Goal: Information Seeking & Learning: Learn about a topic

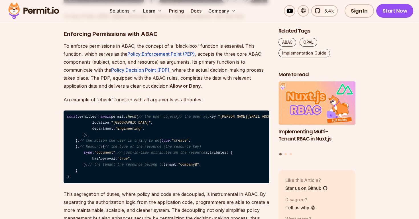
scroll to position [732, 0]
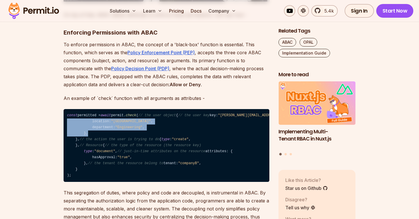
drag, startPoint x: 81, startPoint y: 144, endPoint x: 94, endPoint y: 163, distance: 23.5
click at [94, 163] on code "const permitted = await permit. check ( // the user object { // the user key ke…" at bounding box center [167, 145] width 206 height 73
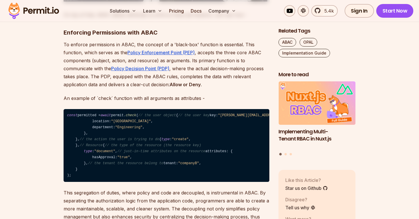
drag, startPoint x: 77, startPoint y: 137, endPoint x: 173, endPoint y: 135, distance: 95.3
click at [173, 135] on code "const permitted = await permit. check ( // the user object { // the user key ke…" at bounding box center [167, 145] width 206 height 73
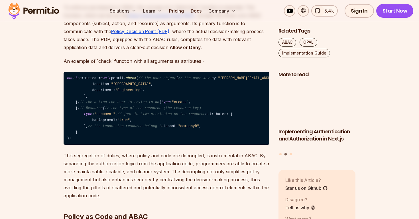
scroll to position [769, 0]
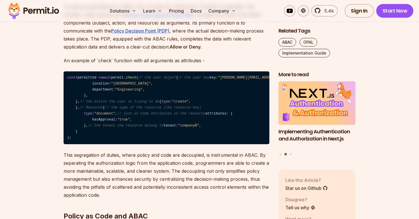
drag, startPoint x: 72, startPoint y: 136, endPoint x: 163, endPoint y: 136, distance: 90.7
click at [163, 136] on code "const permitted = await permit. check ( // the user object { // the user key ke…" at bounding box center [167, 107] width 206 height 73
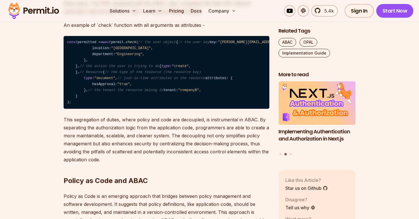
scroll to position [822, 0]
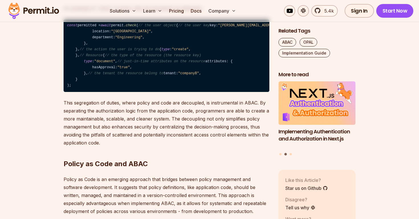
drag, startPoint x: 75, startPoint y: 116, endPoint x: 159, endPoint y: 119, distance: 84.8
click at [160, 92] on code "const permitted = await permit. check ( // the user object { // the user key ke…" at bounding box center [167, 55] width 206 height 73
click at [159, 57] on span "// the type of the resource (the resource key)" at bounding box center [153, 55] width 96 height 4
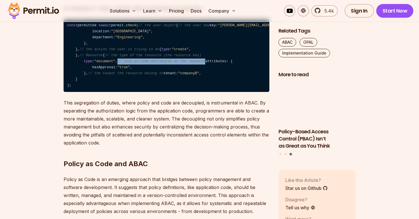
drag, startPoint x: 85, startPoint y: 129, endPoint x: 180, endPoint y: 130, distance: 95.2
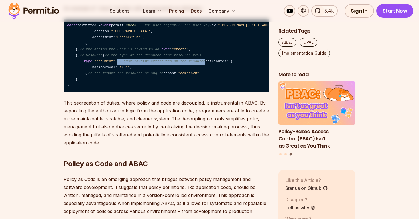
click at [181, 92] on code "const permitted = await permit. check ( // the user object { // the user key ke…" at bounding box center [167, 55] width 206 height 73
click at [180, 92] on code "const permitted = await permit. check ( // the user object { // the user key ke…" at bounding box center [167, 55] width 206 height 73
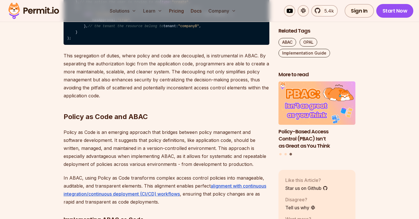
scroll to position [872, 0]
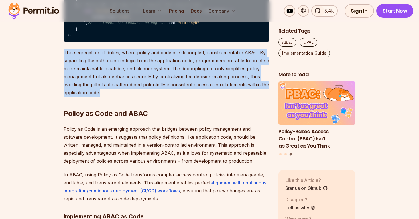
drag, startPoint x: 60, startPoint y: 139, endPoint x: 103, endPoint y: 182, distance: 61.1
click at [103, 118] on h2 "Policy as Code and ABAC" at bounding box center [167, 102] width 206 height 32
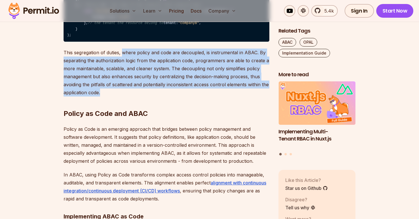
drag, startPoint x: 123, startPoint y: 139, endPoint x: 133, endPoint y: 182, distance: 44.6
click at [133, 118] on h2 "Policy as Code and ABAC" at bounding box center [167, 102] width 206 height 32
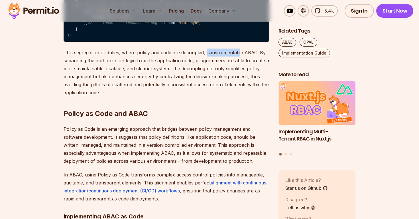
drag, startPoint x: 206, startPoint y: 141, endPoint x: 240, endPoint y: 141, distance: 34.8
click at [240, 96] on p "This segregation of duties, where policy and code are decoupled, is instrumenta…" at bounding box center [167, 72] width 206 height 48
drag, startPoint x: 146, startPoint y: 149, endPoint x: 203, endPoint y: 151, distance: 57.0
click at [203, 96] on p "This segregation of duties, where policy and code are decoupled, is instrumenta…" at bounding box center [167, 72] width 206 height 48
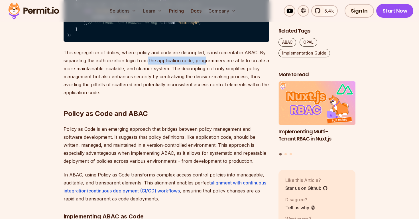
click at [203, 96] on p "This segregation of duties, where policy and code are decoupled, is instrumenta…" at bounding box center [167, 72] width 206 height 48
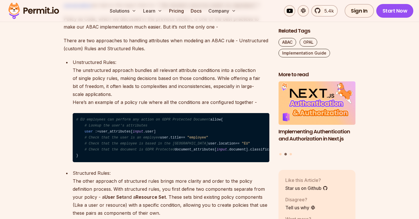
scroll to position [1278, 0]
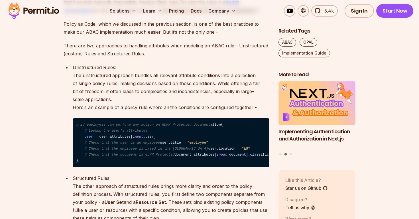
drag, startPoint x: 107, startPoint y: 79, endPoint x: 162, endPoint y: 80, distance: 54.8
click at [162, 15] on p "The initial reaction of many developers to the idea of implementing and maintai…" at bounding box center [167, 2] width 206 height 24
drag, startPoint x: 89, startPoint y: 88, endPoint x: 138, endPoint y: 87, distance: 48.8
click at [138, 15] on p "The initial reaction of many developers to the idea of implementing and maintai…" at bounding box center [167, 2] width 206 height 24
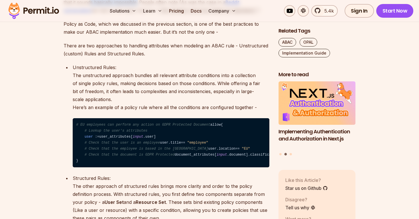
click at [138, 15] on p "The initial reaction of many developers to the idea of implementing and maintai…" at bounding box center [167, 2] width 206 height 24
drag, startPoint x: 142, startPoint y: 86, endPoint x: 177, endPoint y: 88, distance: 35.1
click at [177, 15] on p "The initial reaction of many developers to the idea of implementing and maintai…" at bounding box center [167, 2] width 206 height 24
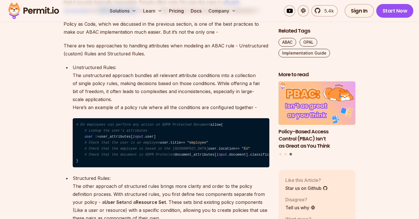
drag, startPoint x: 96, startPoint y: 93, endPoint x: 137, endPoint y: 93, distance: 41.6
click at [137, 15] on p "The initial reaction of many developers to the idea of implementing and maintai…" at bounding box center [167, 2] width 206 height 24
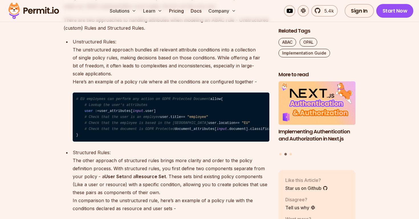
scroll to position [1303, 0]
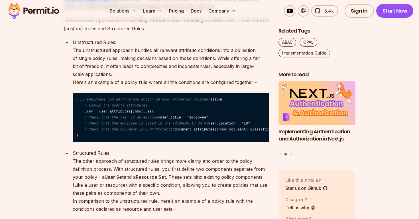
drag, startPoint x: 62, startPoint y: 83, endPoint x: 118, endPoint y: 83, distance: 56.2
click at [118, 11] on p "Policy as Code, which we discussed in the previous section, is one of the best …" at bounding box center [167, 3] width 206 height 16
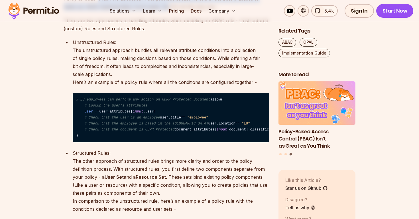
drag, startPoint x: 100, startPoint y: 82, endPoint x: 167, endPoint y: 87, distance: 67.5
click at [167, 11] on p "Policy as Code, which we discussed in the previous section, is one of the best …" at bounding box center [167, 3] width 206 height 16
drag, startPoint x: 194, startPoint y: 82, endPoint x: 220, endPoint y: 90, distance: 27.9
click at [220, 11] on p "Policy as Code, which we discussed in the previous section, is one of the best …" at bounding box center [167, 3] width 206 height 16
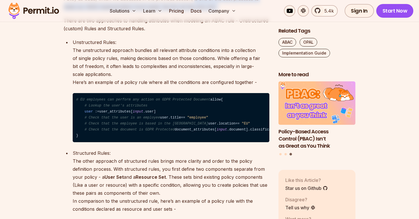
click at [220, 11] on p "Policy as Code, which we discussed in the previous section, is one of the best …" at bounding box center [167, 3] width 206 height 16
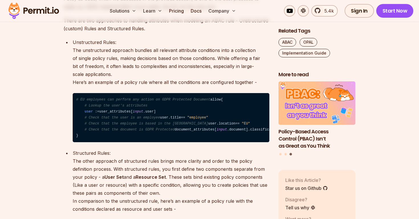
drag, startPoint x: 96, startPoint y: 89, endPoint x: 175, endPoint y: 89, distance: 79.8
click at [175, 11] on p "Policy as Code, which we discussed in the previous section, is one of the best …" at bounding box center [167, 3] width 206 height 16
drag, startPoint x: 155, startPoint y: 92, endPoint x: 228, endPoint y: 92, distance: 73.9
click at [228, 11] on p "Policy as Code, which we discussed in the previous section, is one of the best …" at bounding box center [167, 3] width 206 height 16
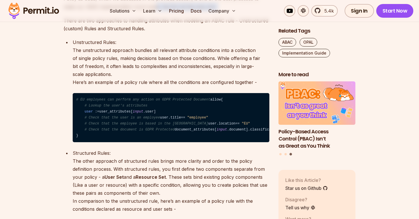
click at [228, 11] on p "Policy as Code, which we discussed in the previous section, is one of the best …" at bounding box center [167, 3] width 206 height 16
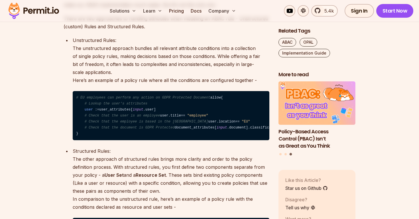
scroll to position [1307, 0]
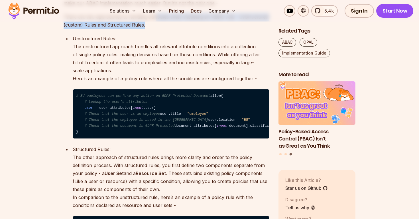
drag, startPoint x: 153, startPoint y: 102, endPoint x: 222, endPoint y: 106, distance: 69.1
click at [223, 29] on p "There are two approaches to handling attributes when modeling an ABAC rule - Un…" at bounding box center [167, 21] width 206 height 16
click at [222, 29] on p "There are two approaches to handling attributes when modeling an ABAC rule - Un…" at bounding box center [167, 21] width 206 height 16
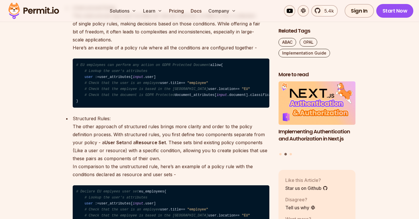
scroll to position [1339, 0]
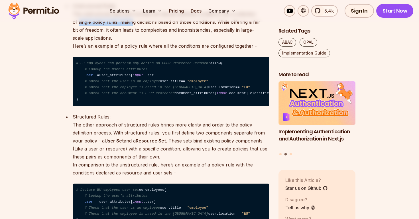
drag, startPoint x: 73, startPoint y: 108, endPoint x: 126, endPoint y: 108, distance: 52.8
click at [126, 50] on p "Unstructured Rules: The unstructured approach bundles all relevant attribute co…" at bounding box center [171, 26] width 197 height 48
drag, startPoint x: 105, startPoint y: 115, endPoint x: 123, endPoint y: 122, distance: 19.4
click at [123, 50] on p "Unstructured Rules: The unstructured approach bundles all relevant attribute co…" at bounding box center [171, 26] width 197 height 48
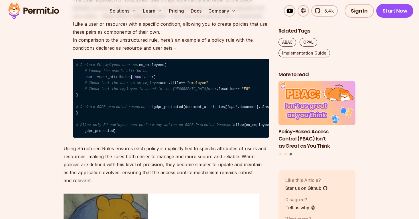
scroll to position [1465, 0]
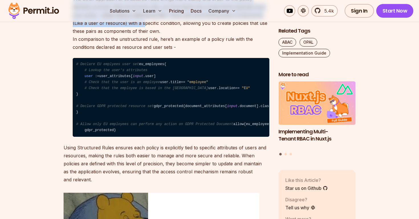
drag, startPoint x: 74, startPoint y: 108, endPoint x: 117, endPoint y: 134, distance: 49.7
click at [117, 51] on p "Structured Rules: The other approach of structured rules brings more clarity an…" at bounding box center [171, 19] width 197 height 64
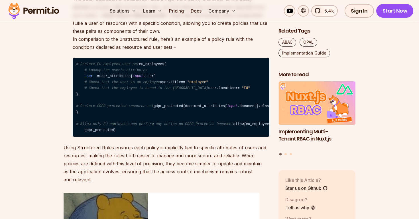
scroll to position [1466, 0]
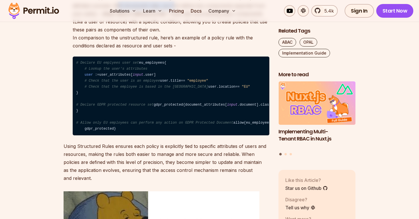
drag, startPoint x: 96, startPoint y: 113, endPoint x: 153, endPoint y: 113, distance: 57.0
click at [153, 50] on p "Structured Rules: The other approach of structured rules brings more clarity an…" at bounding box center [171, 18] width 197 height 64
drag, startPoint x: 138, startPoint y: 113, endPoint x: 184, endPoint y: 113, distance: 45.6
click at [184, 50] on p "Structured Rules: The other approach of structured rules brings more clarity an…" at bounding box center [171, 18] width 197 height 64
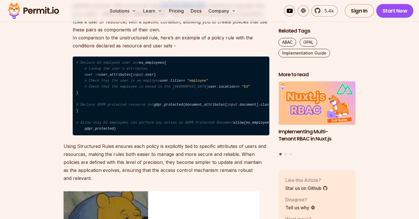
click at [184, 50] on p "Structured Rules: The other approach of structured rules brings more clarity an…" at bounding box center [171, 18] width 197 height 64
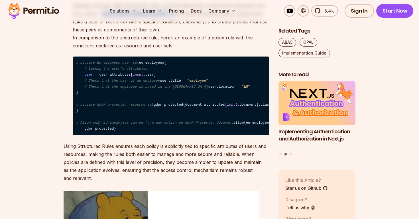
drag, startPoint x: 77, startPoint y: 121, endPoint x: 150, endPoint y: 122, distance: 73.6
click at [150, 50] on p "Structured Rules: The other approach of structured rules brings more clarity an…" at bounding box center [171, 18] width 197 height 64
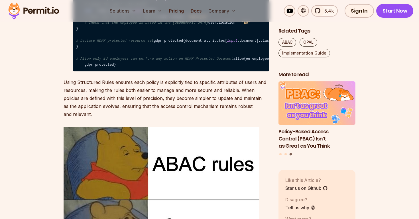
scroll to position [1521, 0]
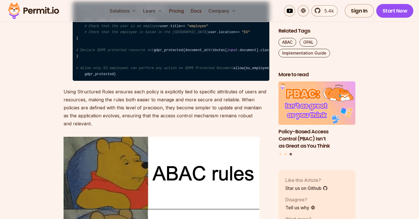
drag, startPoint x: 145, startPoint y: 65, endPoint x: 190, endPoint y: 65, distance: 45.3
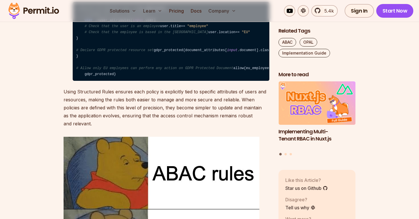
drag, startPoint x: 158, startPoint y: 66, endPoint x: 186, endPoint y: 66, distance: 28.5
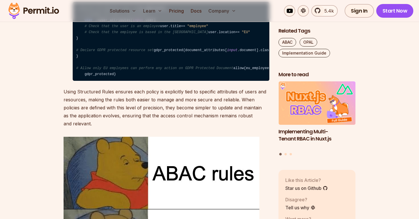
drag, startPoint x: 100, startPoint y: 75, endPoint x: 141, endPoint y: 82, distance: 41.7
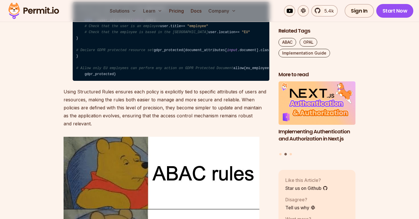
drag, startPoint x: 177, startPoint y: 100, endPoint x: 57, endPoint y: 94, distance: 119.6
click at [58, 94] on section "Table of Contents Introduction Modern application development, which relies hea…" at bounding box center [209, 163] width 419 height 2694
click at [57, 94] on section "Table of Contents Introduction Modern application development, which relies hea…" at bounding box center [209, 163] width 419 height 2694
drag, startPoint x: 158, startPoint y: 90, endPoint x: 186, endPoint y: 102, distance: 30.9
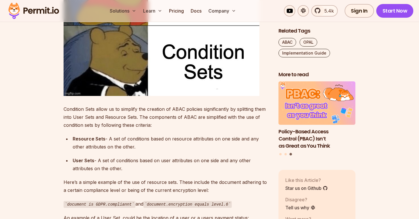
scroll to position [1701, 0]
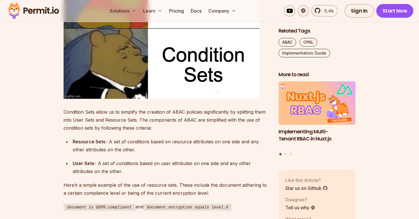
drag, startPoint x: 129, startPoint y: 66, endPoint x: 156, endPoint y: 67, distance: 27.4
drag, startPoint x: 90, startPoint y: 74, endPoint x: 146, endPoint y: 77, distance: 55.9
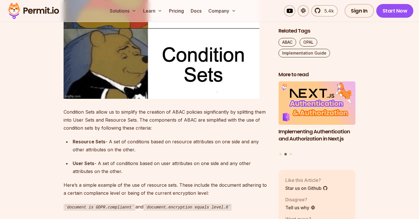
drag, startPoint x: 164, startPoint y: 84, endPoint x: 188, endPoint y: 84, distance: 24.0
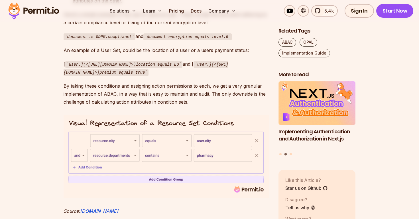
scroll to position [1882, 0]
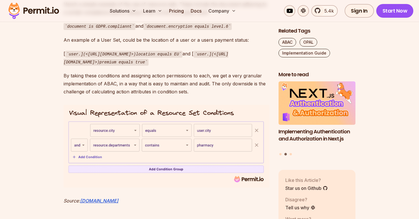
drag, startPoint x: 100, startPoint y: 90, endPoint x: 173, endPoint y: 95, distance: 73.4
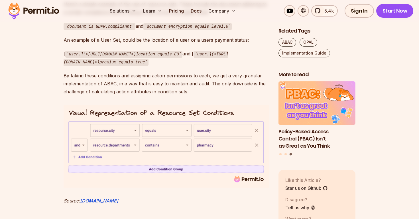
drag, startPoint x: 139, startPoint y: 95, endPoint x: 162, endPoint y: 103, distance: 24.2
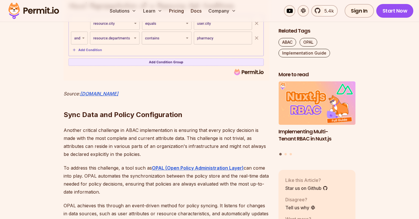
scroll to position [1990, 0]
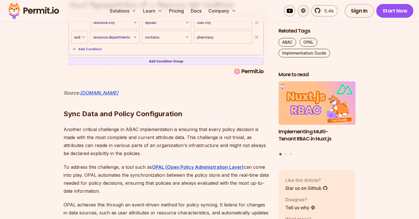
drag, startPoint x: 60, startPoint y: 118, endPoint x: 138, endPoint y: 141, distance: 80.9
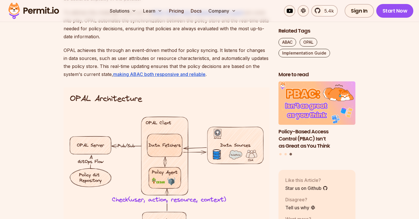
scroll to position [2145, 0]
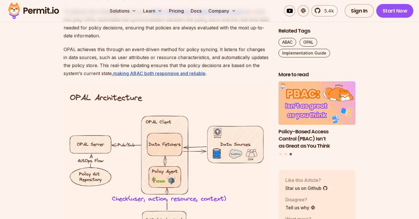
drag, startPoint x: 66, startPoint y: 115, endPoint x: 161, endPoint y: 117, distance: 95.8
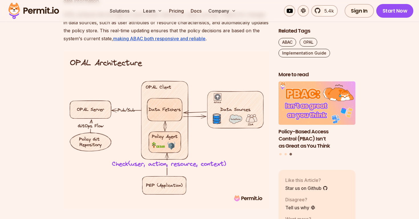
scroll to position [2181, 0]
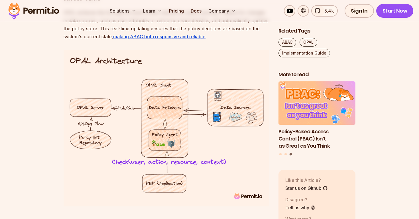
drag, startPoint x: 64, startPoint y: 131, endPoint x: 124, endPoint y: 156, distance: 65.0
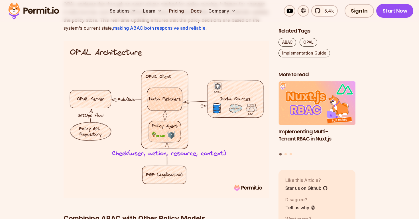
scroll to position [2191, 0]
drag, startPoint x: 117, startPoint y: 130, endPoint x: 166, endPoint y: 131, distance: 48.5
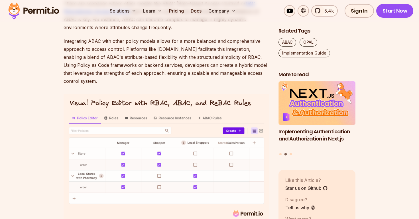
scroll to position [2429, 0]
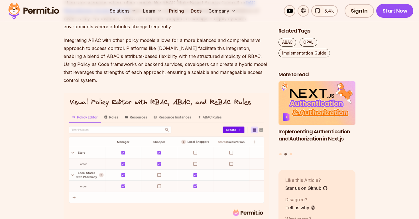
drag, startPoint x: 62, startPoint y: 134, endPoint x: 162, endPoint y: 141, distance: 99.8
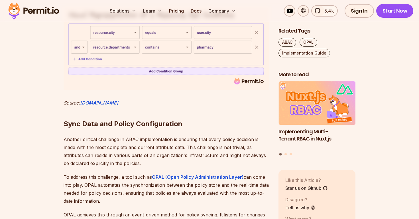
scroll to position [1972, 0]
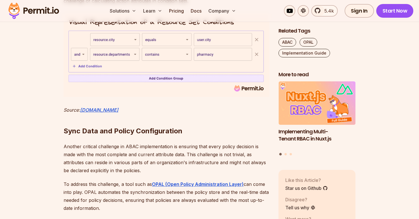
drag, startPoint x: 63, startPoint y: 117, endPoint x: 94, endPoint y: 126, distance: 31.9
drag, startPoint x: 94, startPoint y: 126, endPoint x: 61, endPoint y: 118, distance: 34.0
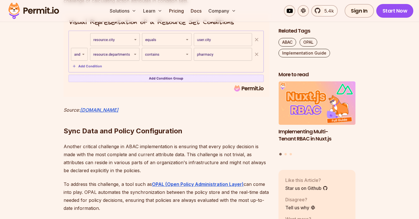
drag, startPoint x: 61, startPoint y: 118, endPoint x: 99, endPoint y: 128, distance: 39.8
drag, startPoint x: 99, startPoint y: 128, endPoint x: 61, endPoint y: 119, distance: 38.9
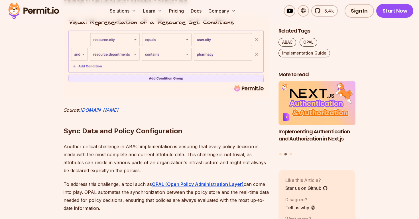
drag, startPoint x: 66, startPoint y: 117, endPoint x: 92, endPoint y: 126, distance: 27.2
drag, startPoint x: 90, startPoint y: 127, endPoint x: 68, endPoint y: 117, distance: 23.7
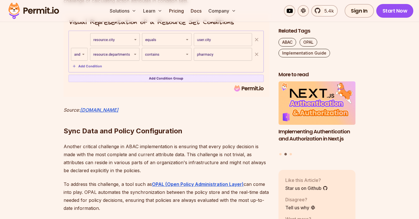
drag, startPoint x: 68, startPoint y: 117, endPoint x: 86, endPoint y: 127, distance: 20.6
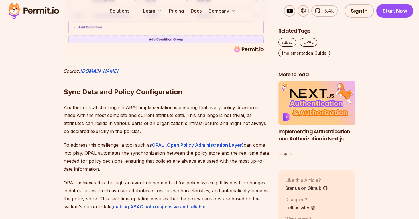
scroll to position [2013, 0]
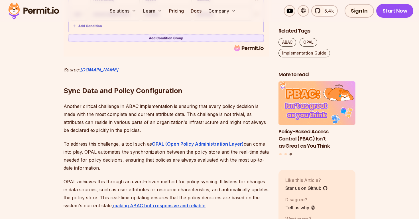
drag, startPoint x: 63, startPoint y: 98, endPoint x: 191, endPoint y: 119, distance: 129.8
drag, startPoint x: 191, startPoint y: 119, endPoint x: 64, endPoint y: 99, distance: 129.3
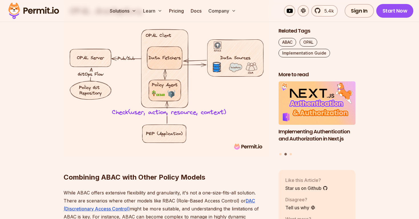
scroll to position [2207, 0]
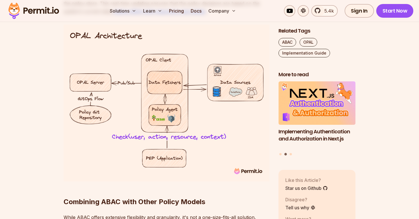
drag, startPoint x: 63, startPoint y: 66, endPoint x: 159, endPoint y: 95, distance: 99.9
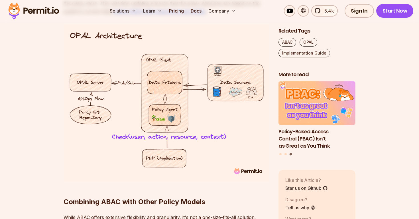
drag, startPoint x: 79, startPoint y: 73, endPoint x: 144, endPoint y: 95, distance: 68.9
drag, startPoint x: 84, startPoint y: 83, endPoint x: 158, endPoint y: 93, distance: 74.5
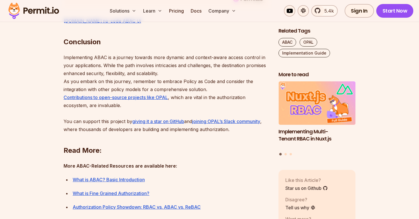
scroll to position [2632, 0]
